Goal: Task Accomplishment & Management: Use online tool/utility

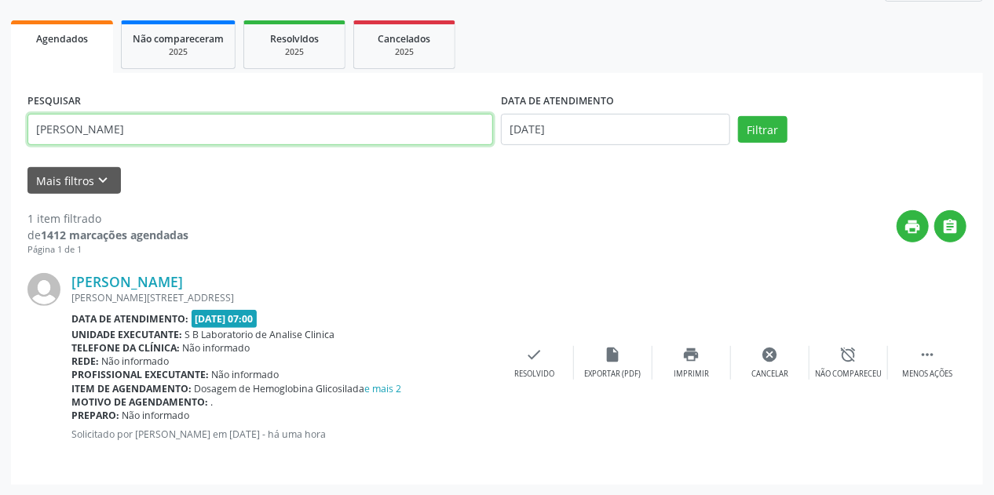
scroll to position [214, 0]
drag, startPoint x: 115, startPoint y: 133, endPoint x: 0, endPoint y: 163, distance: 119.4
click at [0, 163] on div "Acompanhamento Acompanhe a situação das marcações correntes e finalizadas Relat…" at bounding box center [497, 184] width 994 height 624
click at [738, 116] on button "Filtrar" at bounding box center [762, 129] width 49 height 27
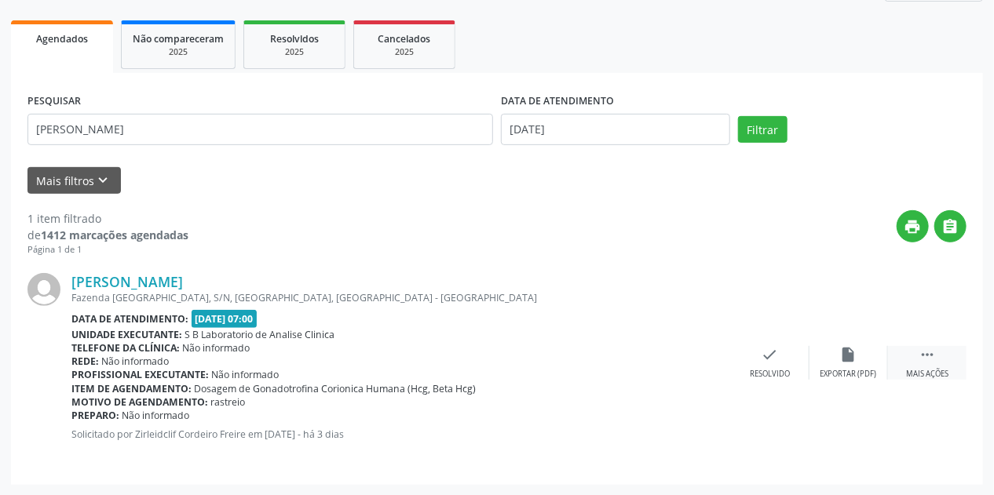
click at [929, 365] on div " Mais ações" at bounding box center [927, 363] width 79 height 34
click at [706, 359] on div "print Imprimir" at bounding box center [692, 363] width 79 height 34
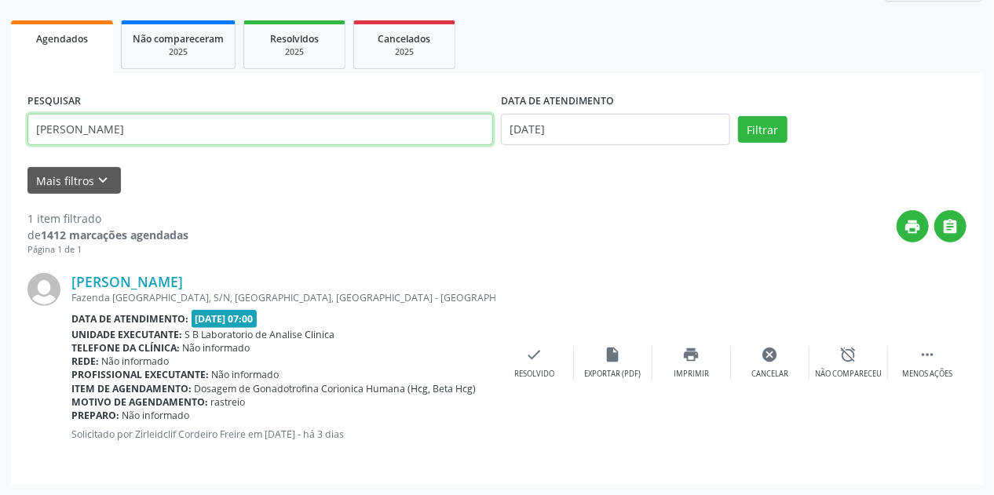
drag, startPoint x: 210, startPoint y: 130, endPoint x: 0, endPoint y: 156, distance: 212.1
click at [0, 156] on div "Acompanhamento Acompanhe a situação das marcações correntes e finalizadas Relat…" at bounding box center [497, 184] width 994 height 624
click at [738, 116] on button "Filtrar" at bounding box center [762, 129] width 49 height 27
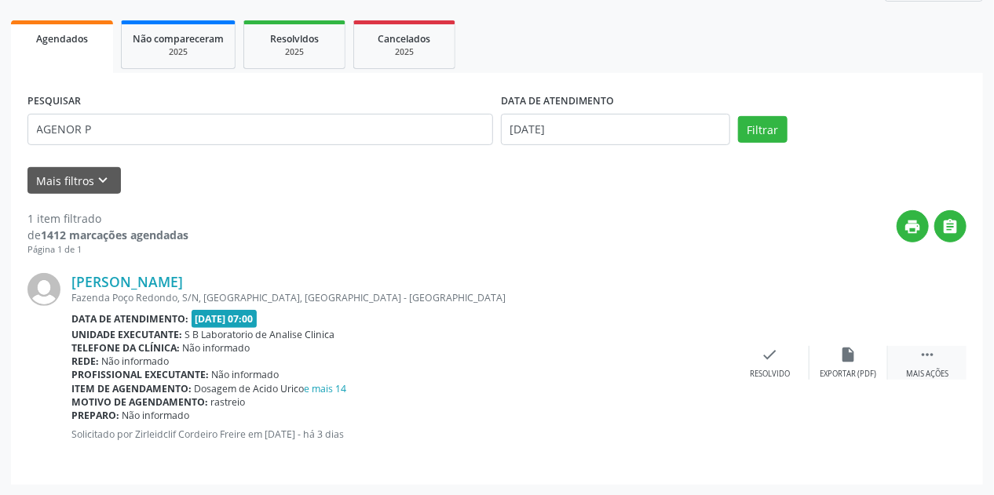
click at [935, 355] on icon "" at bounding box center [927, 354] width 17 height 17
click at [704, 364] on div "print Imprimir" at bounding box center [692, 363] width 79 height 34
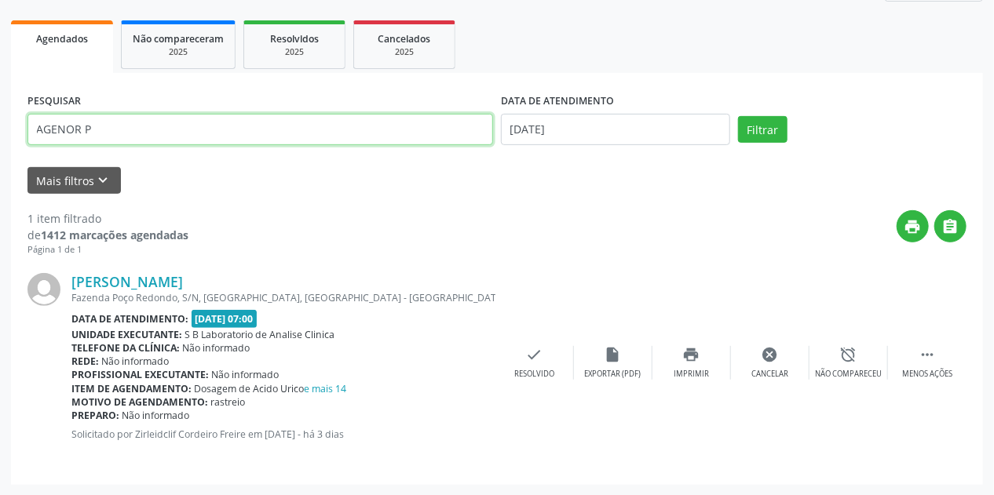
drag, startPoint x: 101, startPoint y: 129, endPoint x: 0, endPoint y: 138, distance: 100.9
click at [0, 138] on div "Acompanhamento Acompanhe a situação das marcações correntes e finalizadas Relat…" at bounding box center [497, 184] width 994 height 624
click at [738, 116] on button "Filtrar" at bounding box center [762, 129] width 49 height 27
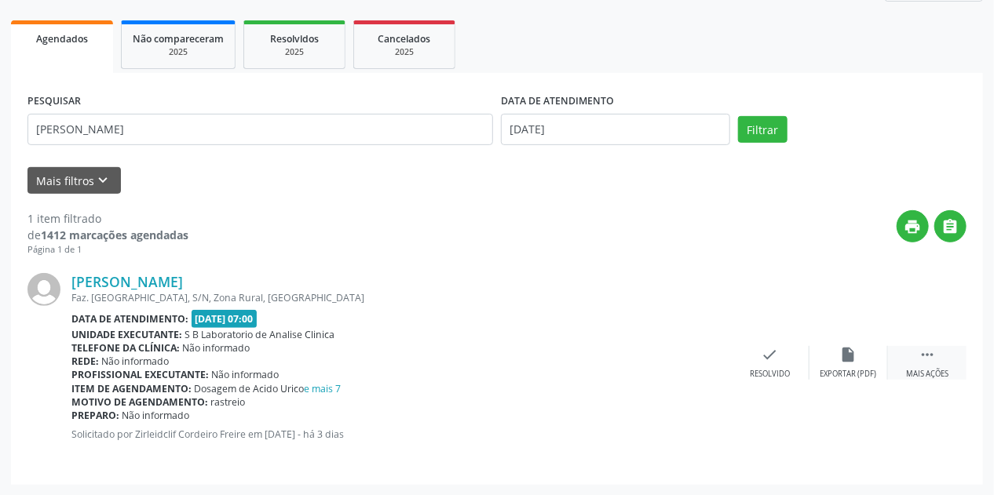
click at [930, 369] on div "Mais ações" at bounding box center [927, 374] width 42 height 11
click at [695, 358] on icon "print" at bounding box center [691, 354] width 17 height 17
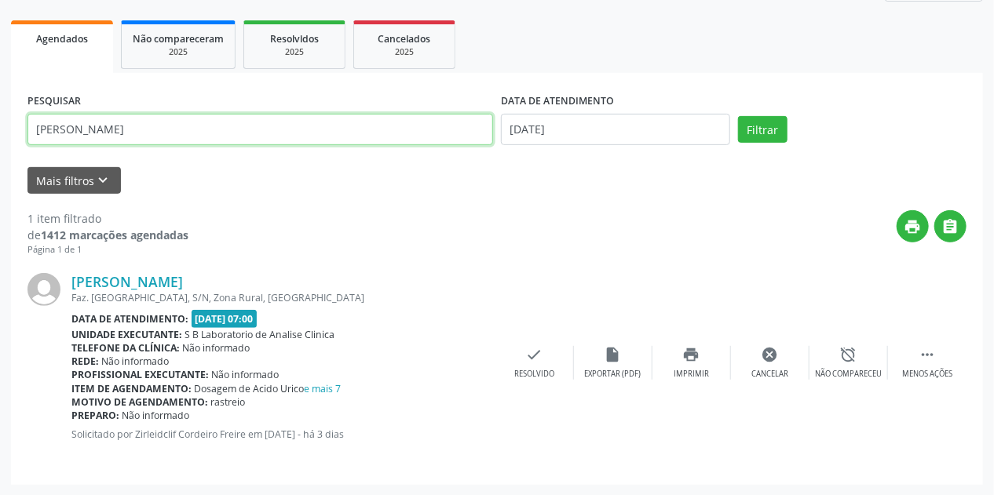
drag, startPoint x: 144, startPoint y: 124, endPoint x: 0, endPoint y: 138, distance: 145.2
click at [0, 138] on div "Acompanhamento Acompanhe a situação das marcações correntes e finalizadas Relat…" at bounding box center [497, 184] width 994 height 624
click at [738, 116] on button "Filtrar" at bounding box center [762, 129] width 49 height 27
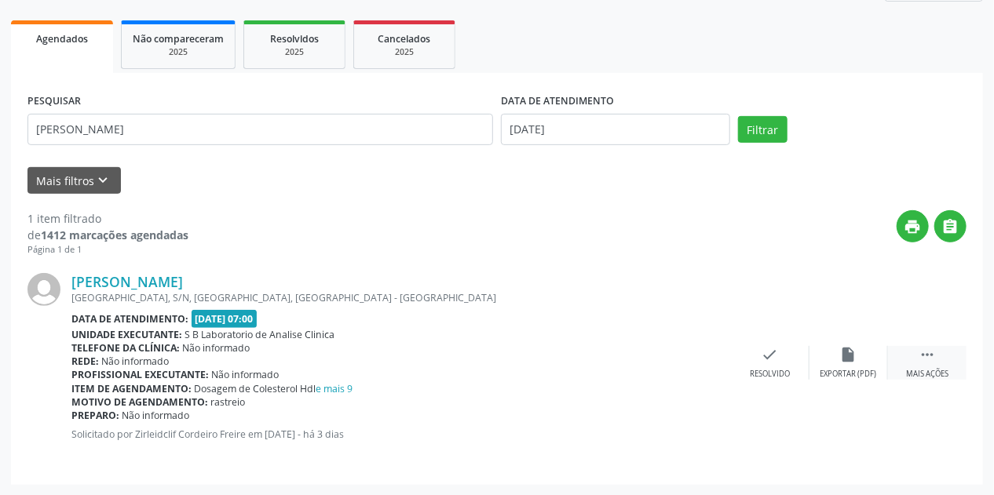
click at [930, 360] on icon "" at bounding box center [927, 354] width 17 height 17
click at [684, 361] on icon "print" at bounding box center [691, 354] width 17 height 17
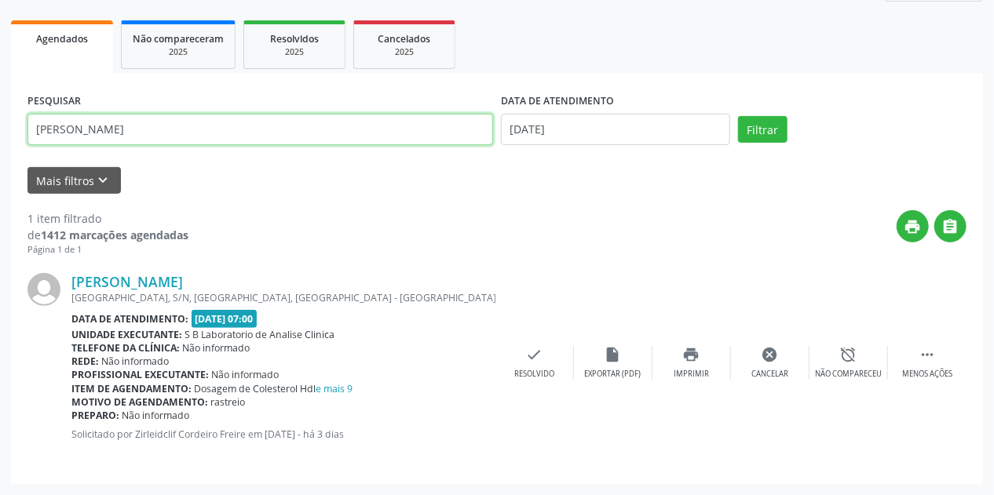
drag, startPoint x: 139, startPoint y: 132, endPoint x: 0, endPoint y: 159, distance: 141.5
click at [0, 159] on div "Acompanhamento Acompanhe a situação das marcações correntes e finalizadas Relat…" at bounding box center [497, 184] width 994 height 624
click at [738, 116] on button "Filtrar" at bounding box center [762, 129] width 49 height 27
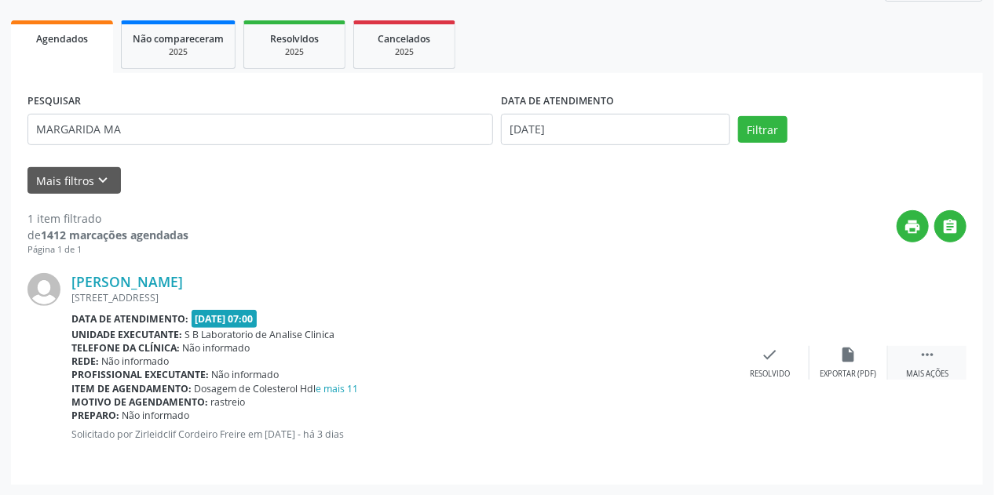
click at [945, 371] on div "Mais ações" at bounding box center [927, 374] width 42 height 11
click at [700, 361] on icon "print" at bounding box center [691, 354] width 17 height 17
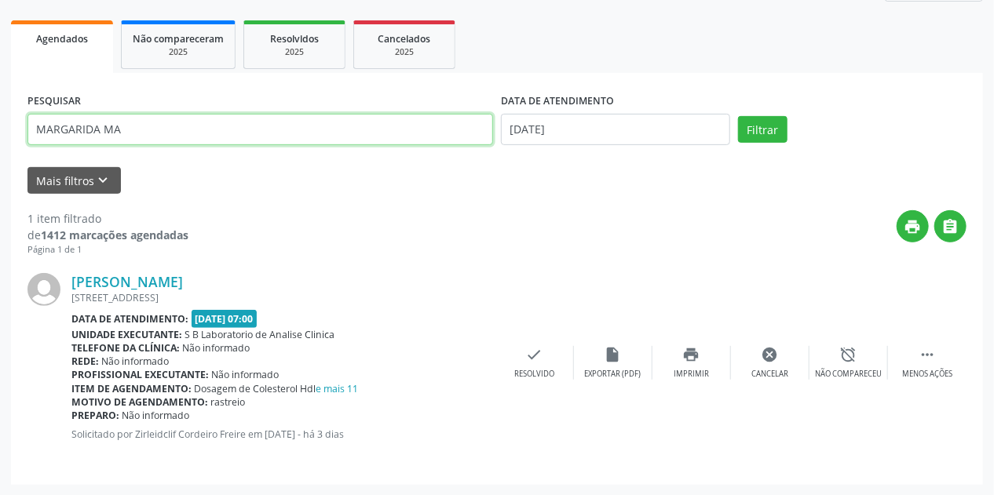
drag, startPoint x: 141, startPoint y: 137, endPoint x: 0, endPoint y: 166, distance: 144.3
click at [0, 166] on div "Acompanhamento Acompanhe a situação das marcações correntes e finalizadas Relat…" at bounding box center [497, 184] width 994 height 624
type input "EDSON DE OL"
click at [738, 116] on button "Filtrar" at bounding box center [762, 129] width 49 height 27
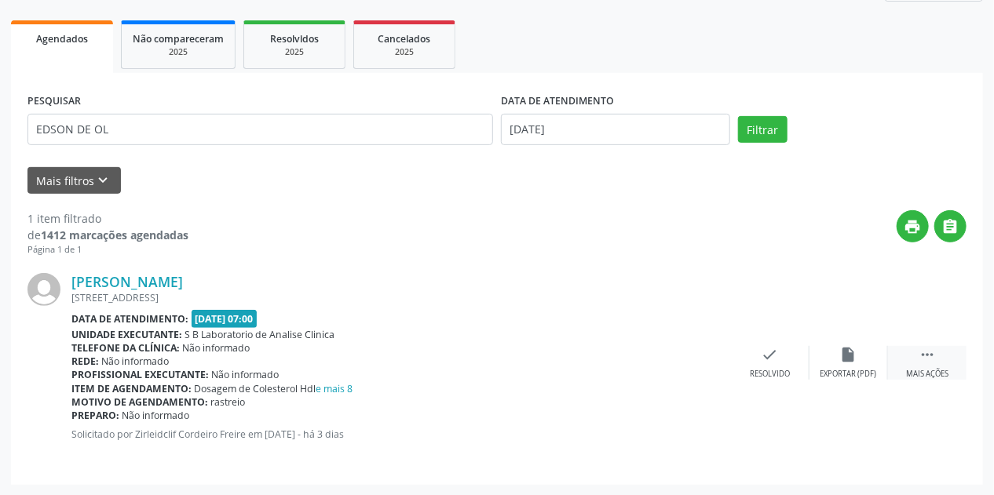
click at [936, 355] on div " Mais ações" at bounding box center [927, 363] width 79 height 34
click at [687, 360] on icon "print" at bounding box center [691, 354] width 17 height 17
